Goal: Task Accomplishment & Management: Complete application form

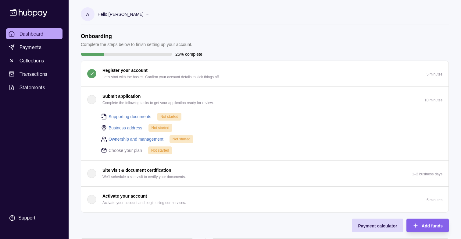
click at [91, 102] on div "button" at bounding box center [91, 99] width 9 height 9
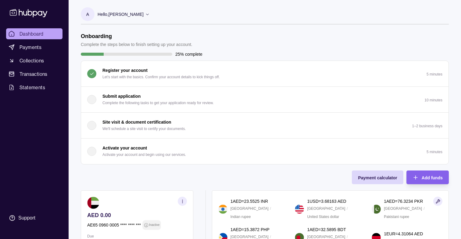
click at [91, 102] on div "button" at bounding box center [91, 99] width 9 height 9
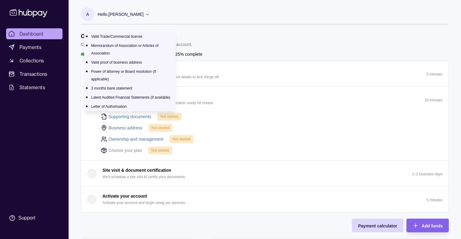
click at [124, 116] on link "Supporting documents" at bounding box center [130, 116] width 43 height 7
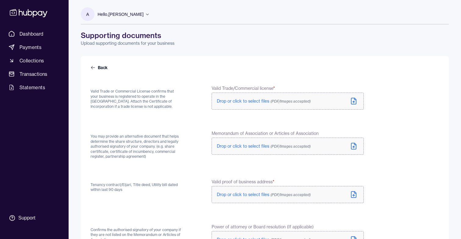
click at [229, 106] on label "Drop or click to select files (PDF/Images accepted)" at bounding box center [288, 101] width 152 height 17
click at [354, 148] on icon at bounding box center [353, 146] width 7 height 7
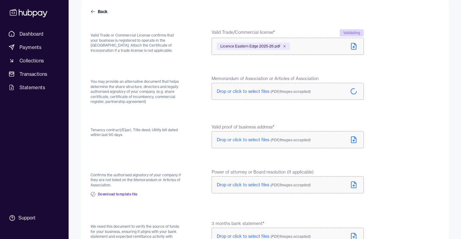
scroll to position [59, 0]
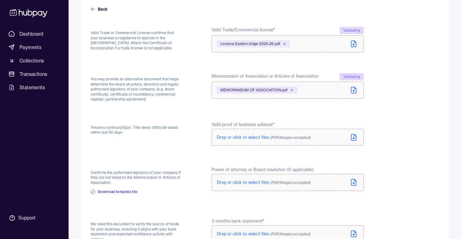
click at [355, 135] on icon at bounding box center [353, 137] width 5 height 6
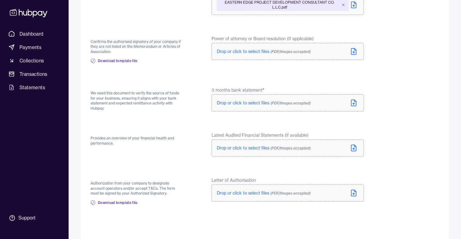
scroll to position [186, 0]
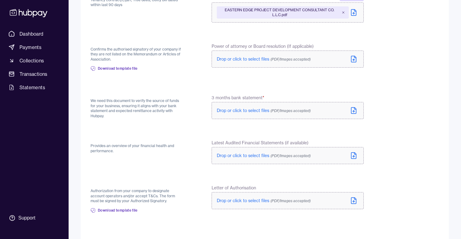
click at [355, 112] on icon at bounding box center [353, 110] width 7 height 7
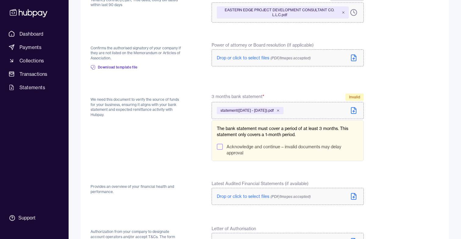
click at [351, 109] on icon at bounding box center [353, 111] width 5 height 6
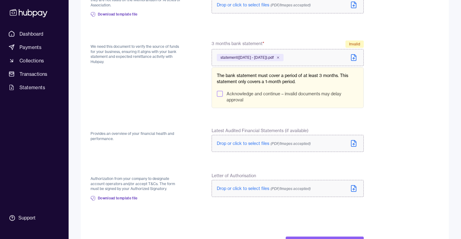
scroll to position [265, 0]
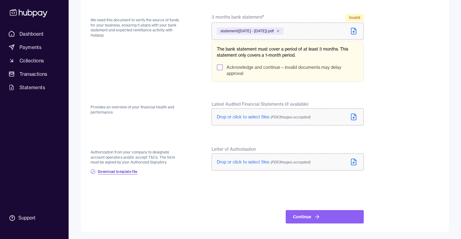
click at [119, 172] on span "Download template file" at bounding box center [118, 172] width 40 height 5
click at [280, 30] on icon at bounding box center [278, 31] width 4 height 4
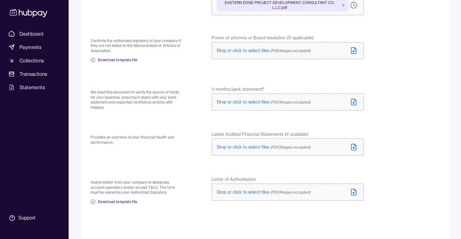
scroll to position [191, 0]
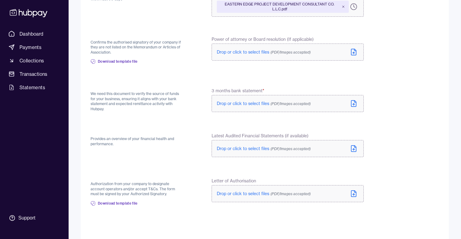
click at [239, 102] on span "Drop or click to select files (PDF/Images accepted)" at bounding box center [264, 103] width 94 height 5
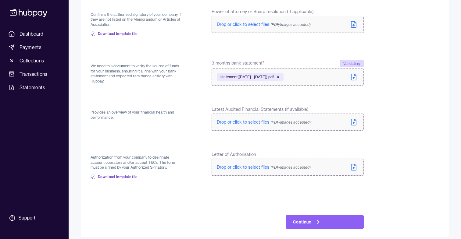
scroll to position [224, 0]
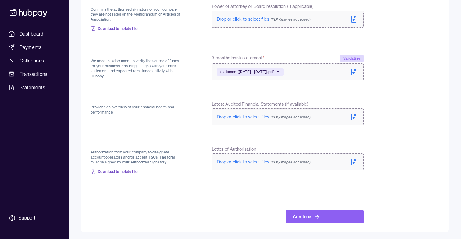
click at [351, 165] on icon at bounding box center [353, 162] width 5 height 6
click at [352, 164] on icon at bounding box center [353, 162] width 7 height 7
click at [302, 213] on button "Continue" at bounding box center [325, 216] width 78 height 13
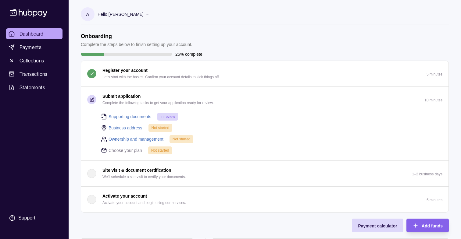
click at [115, 129] on link "Business address" at bounding box center [126, 128] width 34 height 7
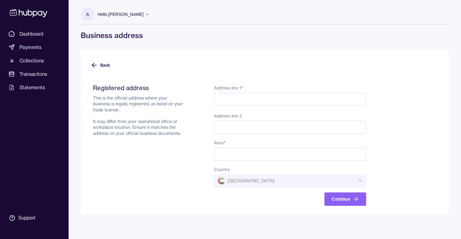
click at [238, 99] on input "Address line 1 *" at bounding box center [290, 99] width 152 height 13
click at [242, 98] on input "Address line 1 *" at bounding box center [290, 99] width 152 height 13
click at [240, 103] on input "Address line 1 *" at bounding box center [290, 99] width 152 height 13
paste input "**********"
type input "**********"
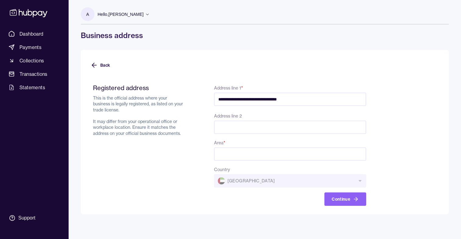
click at [223, 127] on input "Address line 2" at bounding box center [290, 127] width 152 height 13
paste input "**********"
type input "**********"
click at [244, 107] on div "**********" at bounding box center [290, 145] width 152 height 122
click at [250, 153] on input "Area *" at bounding box center [290, 154] width 152 height 13
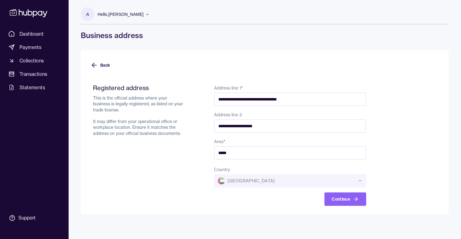
type input "*****"
click at [172, 154] on div "Registered address This is the official address where your business is legally …" at bounding box center [139, 145] width 92 height 122
click at [350, 200] on button "Continue" at bounding box center [345, 199] width 42 height 13
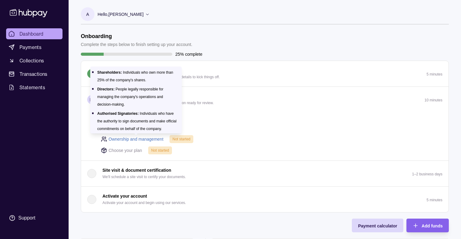
click at [148, 138] on link "Ownership and management" at bounding box center [136, 139] width 55 height 7
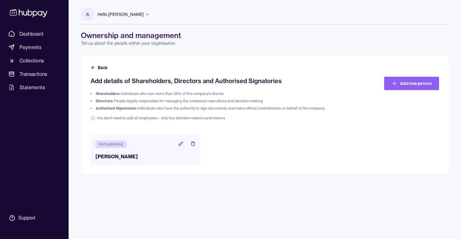
click at [179, 145] on icon at bounding box center [180, 144] width 5 height 5
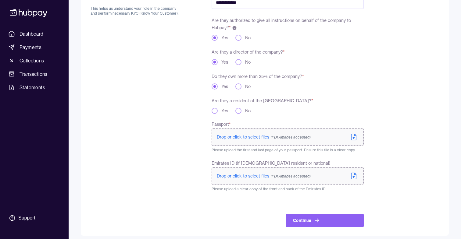
scroll to position [96, 0]
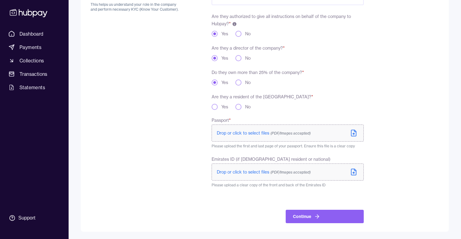
click at [214, 107] on button "Yes" at bounding box center [215, 107] width 6 height 6
click at [237, 133] on span "Drop or click to select files (PDF/Images accepted)" at bounding box center [264, 133] width 94 height 5
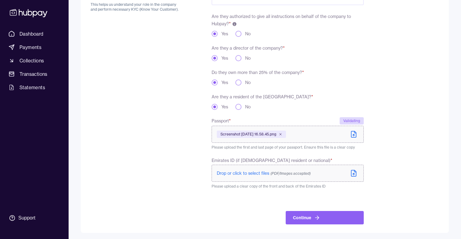
click at [233, 174] on span "Drop or click to select files (PDF/Images accepted)" at bounding box center [264, 173] width 94 height 5
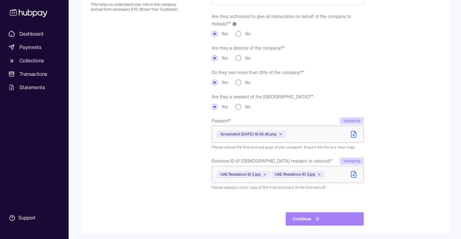
click at [308, 219] on button "Continue" at bounding box center [325, 219] width 78 height 13
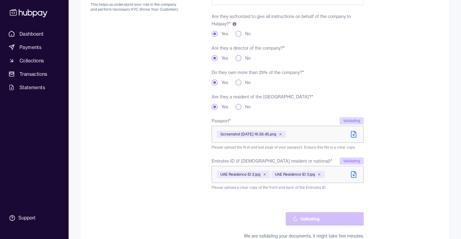
scroll to position [112, 0]
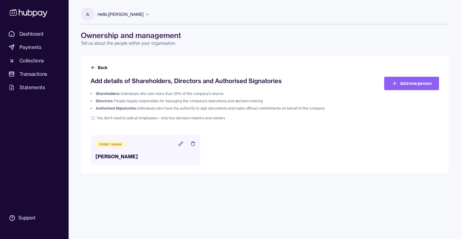
click at [138, 12] on div "Hello, [PERSON_NAME]" at bounding box center [124, 14] width 52 height 13
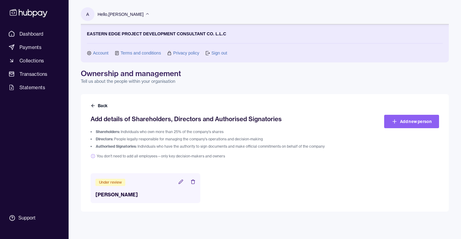
click at [138, 12] on div "Hello, [PERSON_NAME]" at bounding box center [124, 14] width 52 height 13
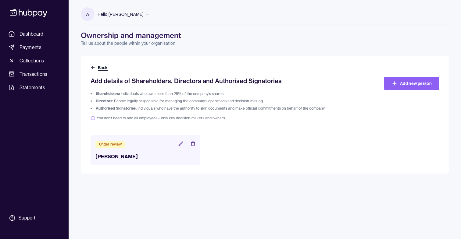
click at [98, 67] on button "Back" at bounding box center [100, 68] width 18 height 6
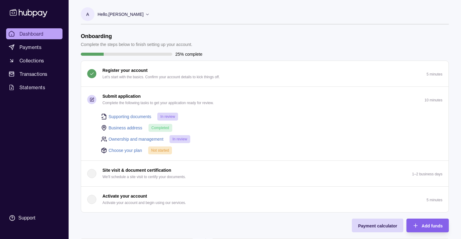
click at [125, 150] on link "Choose your plan" at bounding box center [126, 150] width 34 height 7
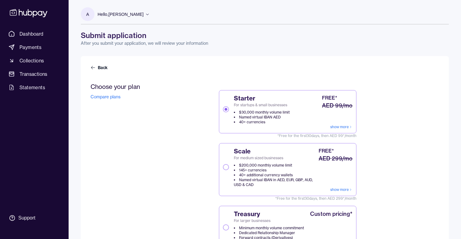
click at [226, 168] on button "Scale For medium sized businesses $200,000 monthly volume limit 145+ currencies…" at bounding box center [226, 167] width 6 height 6
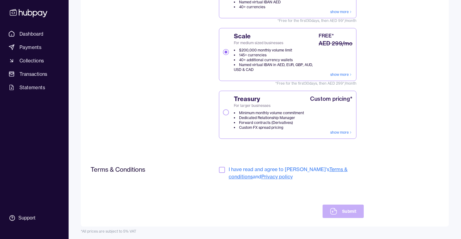
scroll to position [117, 0]
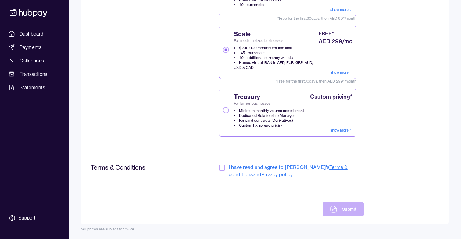
click at [222, 167] on button "button" at bounding box center [222, 168] width 6 height 6
click at [342, 207] on button "Submit" at bounding box center [343, 209] width 41 height 13
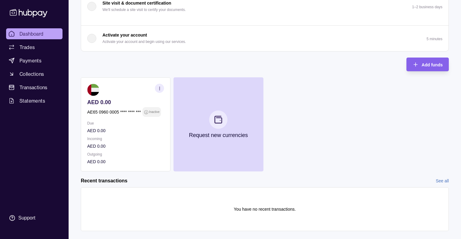
scroll to position [131, 0]
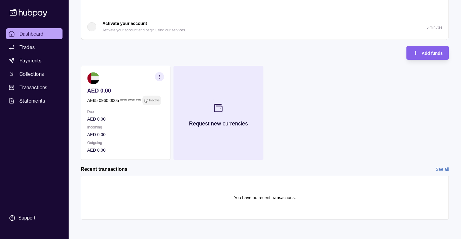
click at [222, 112] on icon at bounding box center [219, 108] width 8 height 8
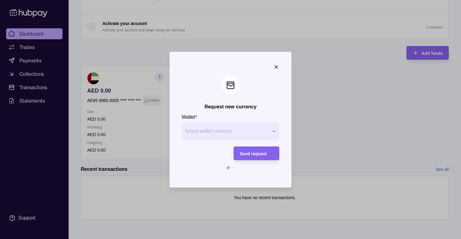
click at [226, 136] on button "Select wallet currency" at bounding box center [231, 131] width 98 height 18
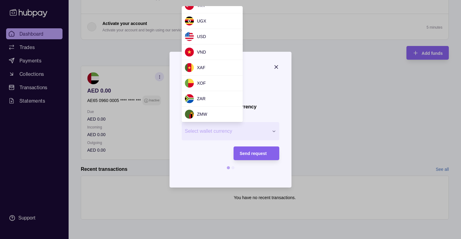
scroll to position [581, 0]
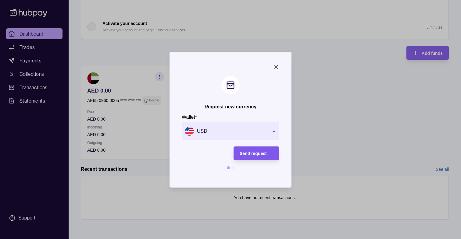
click at [254, 155] on span "Send request" at bounding box center [253, 153] width 27 height 5
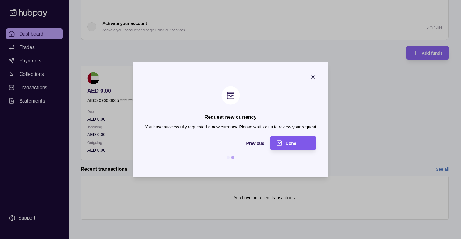
click at [288, 144] on span "Done" at bounding box center [291, 143] width 11 height 5
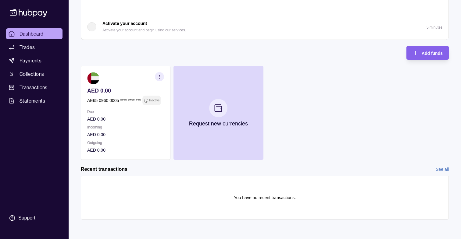
scroll to position [0, 0]
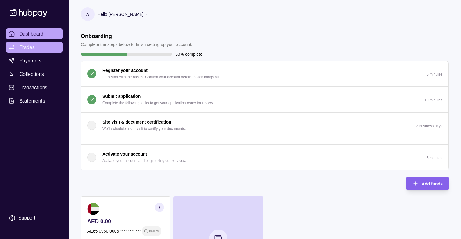
click at [27, 46] on span "Trades" at bounding box center [27, 47] width 15 height 7
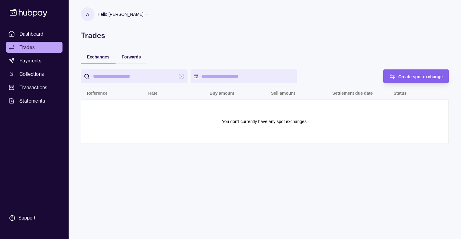
click at [49, 68] on ul "Dashboard Trades Payments Collections Transactions Statements" at bounding box center [34, 67] width 56 height 78
click at [34, 62] on span "Payments" at bounding box center [31, 60] width 22 height 7
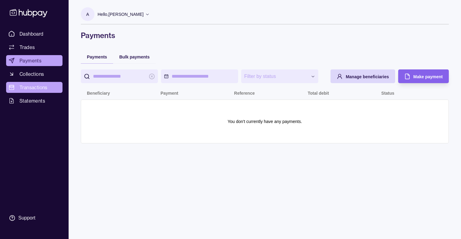
click at [34, 86] on span "Transactions" at bounding box center [34, 87] width 28 height 7
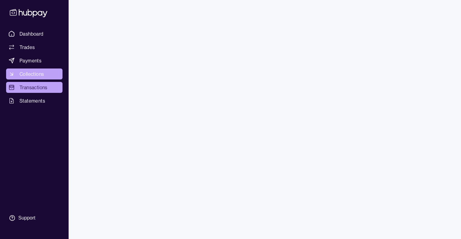
click at [31, 74] on span "Collections" at bounding box center [32, 73] width 24 height 7
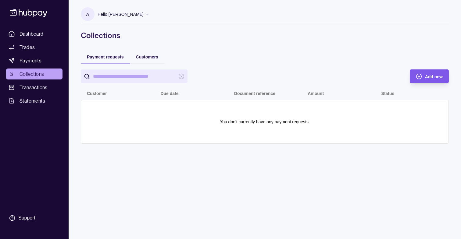
click at [432, 79] on div "Add new" at bounding box center [434, 76] width 18 height 7
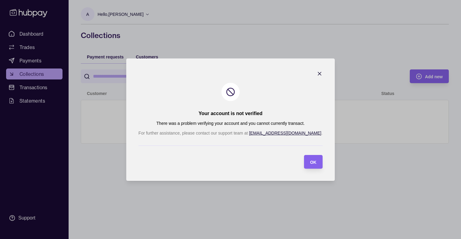
click at [317, 76] on icon "button" at bounding box center [320, 74] width 6 height 6
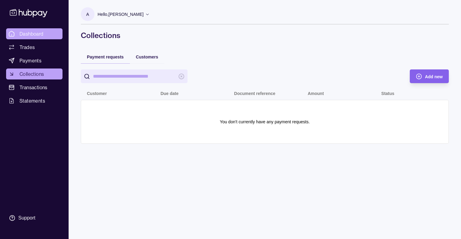
click at [24, 36] on span "Dashboard" at bounding box center [32, 33] width 24 height 7
